Goal: Book appointment/travel/reservation

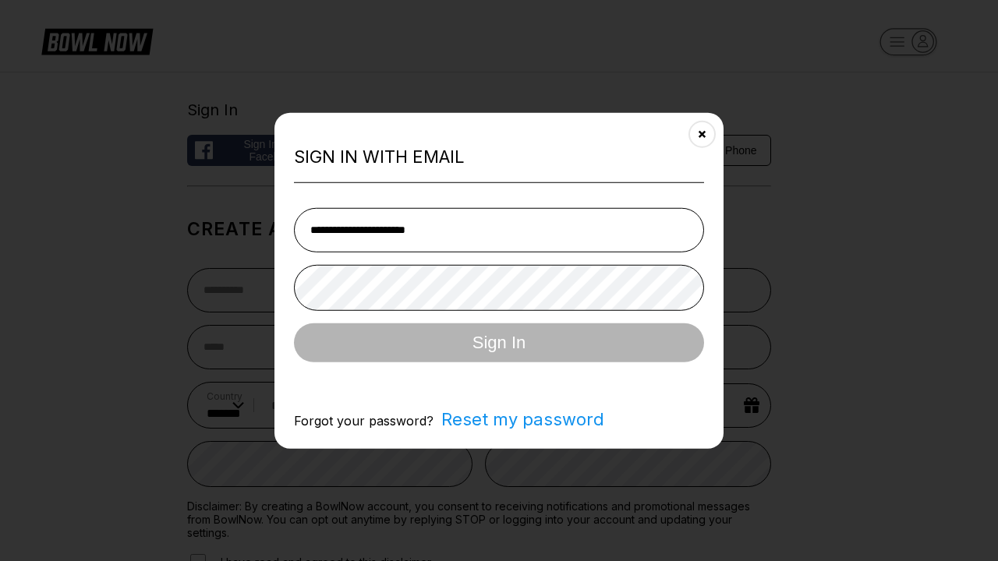
select select "**"
type input "**********"
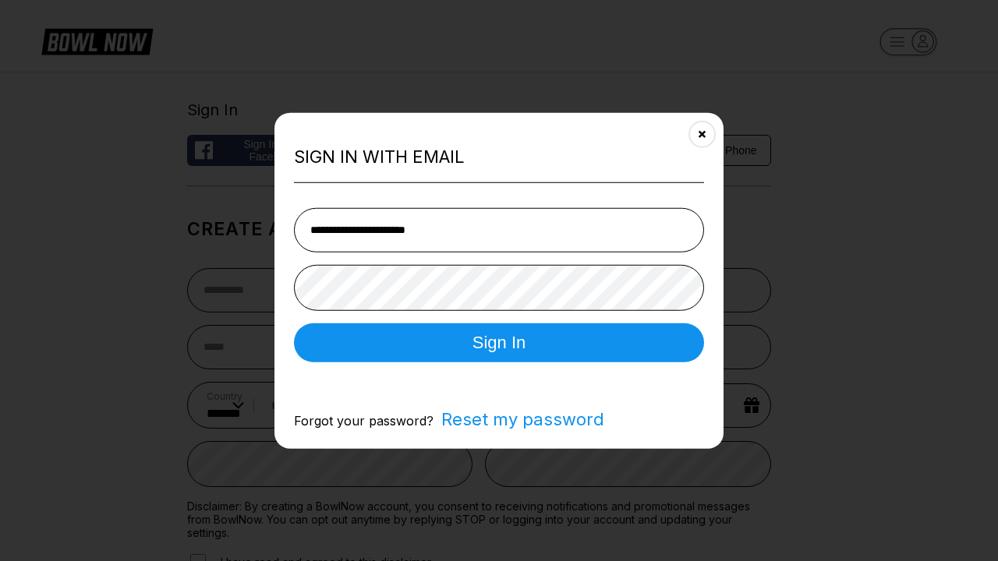
click at [499, 344] on button "Sign In" at bounding box center [499, 342] width 410 height 39
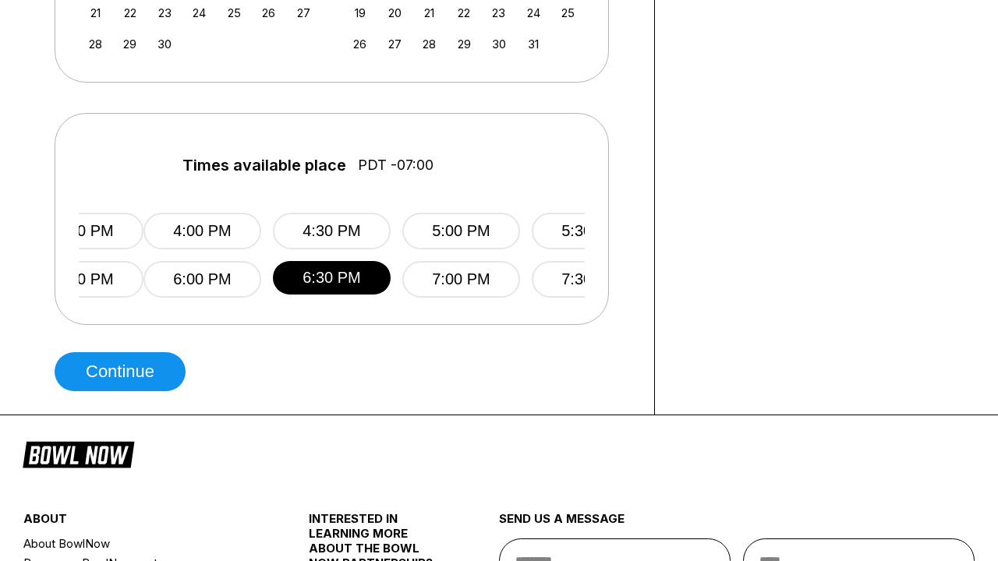
click at [124, 372] on button "Continue" at bounding box center [120, 371] width 131 height 39
